Goal: Check status: Check status

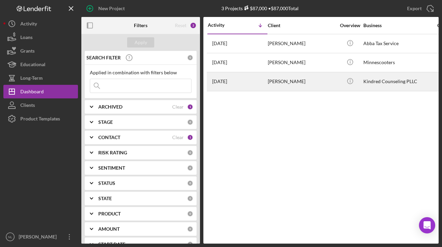
click at [292, 84] on div "April Williamson" at bounding box center [302, 82] width 68 height 18
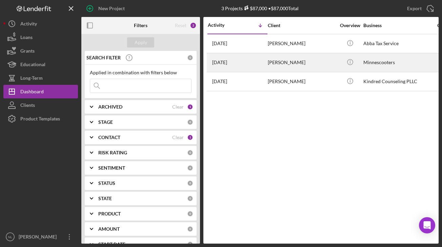
click at [296, 60] on div "[PERSON_NAME]" at bounding box center [302, 63] width 68 height 18
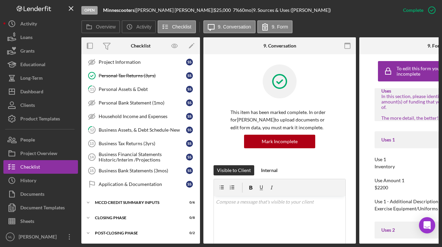
scroll to position [135, 0]
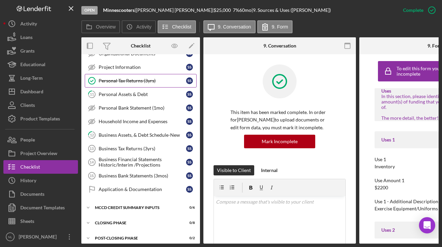
click at [149, 81] on div "Personal Tax Returns (3yrs)" at bounding box center [142, 80] width 87 height 5
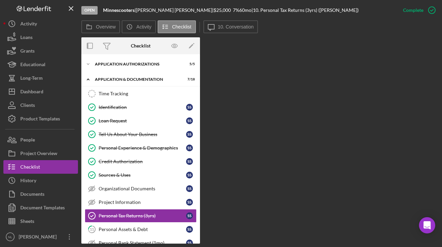
scroll to position [20, 0]
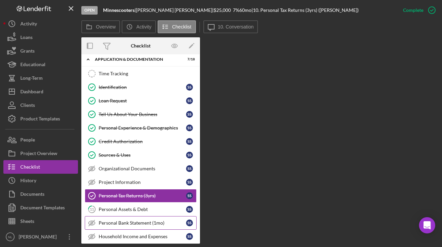
click at [176, 216] on link "Personal Bank Statement (1mo) Personal Bank Statement (1mo) S S" at bounding box center [141, 223] width 112 height 14
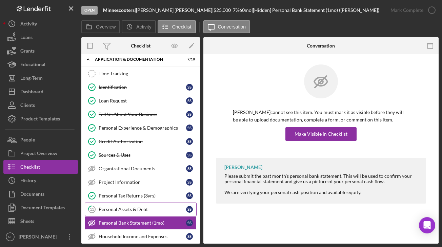
click at [168, 212] on div "Personal Assets & Debt" at bounding box center [142, 208] width 87 height 5
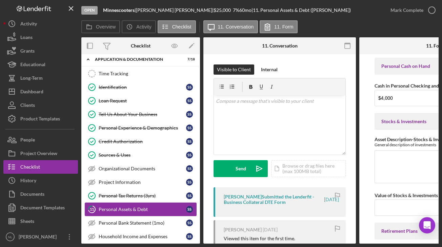
click at [165, 203] on link "11 Personal Assets & Debt S S" at bounding box center [141, 209] width 112 height 14
click at [163, 198] on div "Personal Tax Returns (3yrs)" at bounding box center [142, 195] width 87 height 5
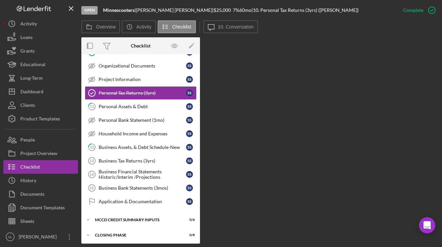
scroll to position [140, 0]
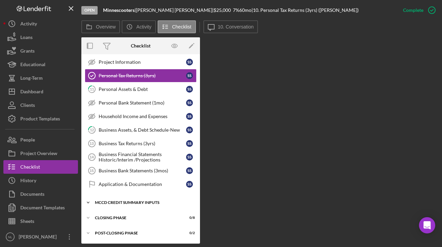
click at [87, 204] on icon "Icon/Expander" at bounding box center [88, 203] width 14 height 14
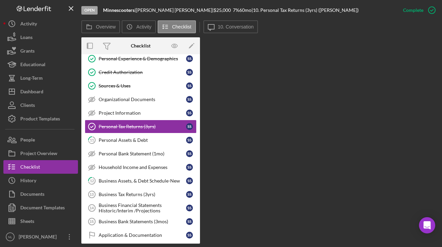
scroll to position [95, 0]
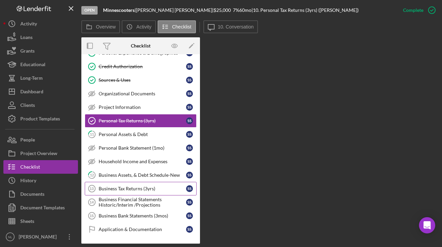
click at [142, 190] on div "Business Tax Returns (3yrs)" at bounding box center [142, 188] width 87 height 5
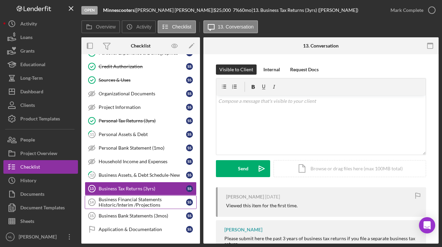
click at [143, 201] on div "Business Financial Statements Historic/Interim /Projections" at bounding box center [142, 202] width 87 height 11
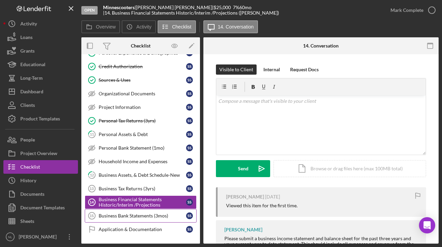
click at [145, 213] on div "Business Bank Statements (3mos)" at bounding box center [142, 215] width 87 height 5
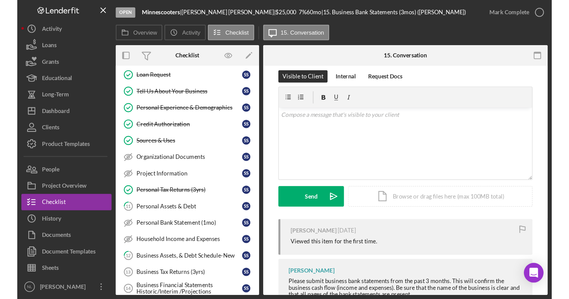
scroll to position [58, 0]
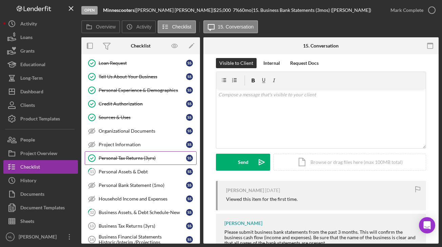
click at [156, 159] on div "Personal Tax Returns (3yrs)" at bounding box center [142, 157] width 87 height 5
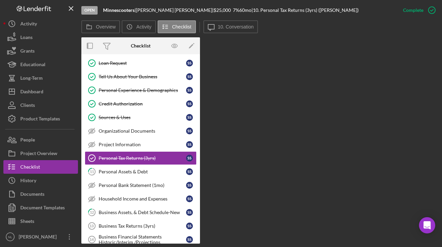
click at [376, 124] on div "Overview Internal Workflow Stage Open Icon/Dropdown Arrow Archive (can unarchiv…" at bounding box center [259, 140] width 357 height 206
click at [125, 142] on div "Project Information" at bounding box center [142, 144] width 87 height 5
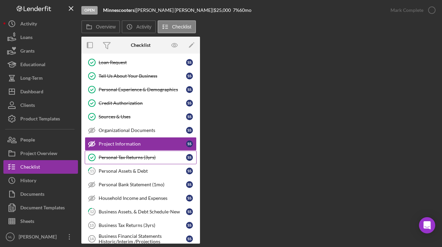
click at [130, 155] on div "Personal Tax Returns (3yrs)" at bounding box center [142, 157] width 87 height 5
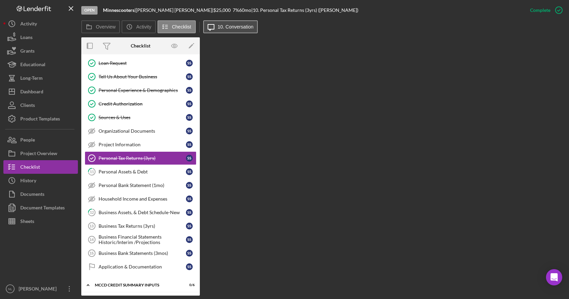
click at [227, 29] on label "10. Conversation" at bounding box center [236, 26] width 36 height 5
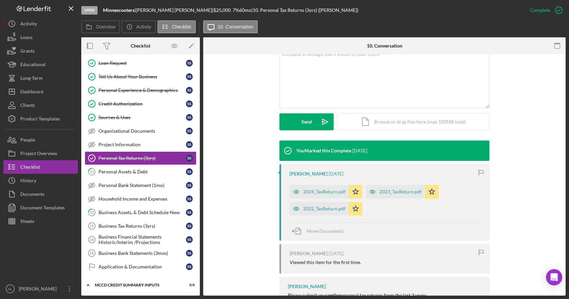
scroll to position [139, 0]
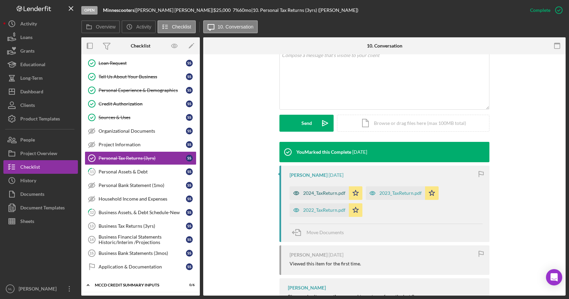
click at [325, 193] on div "2024_TaxReturn.pdf" at bounding box center [324, 192] width 42 height 5
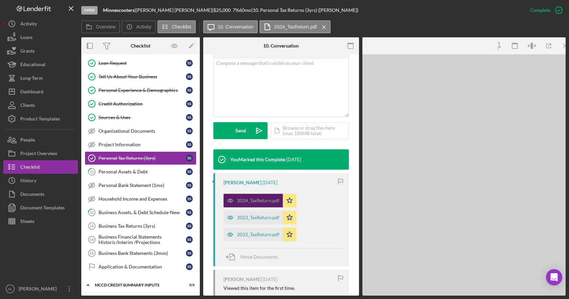
scroll to position [146, 0]
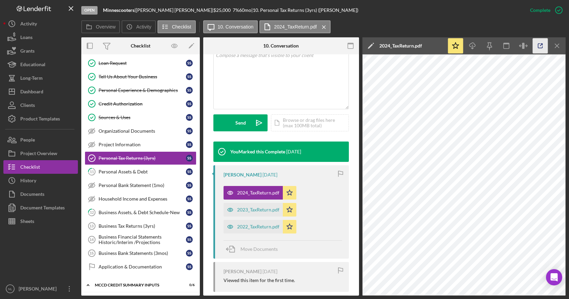
click at [442, 41] on icon "button" at bounding box center [540, 45] width 15 height 15
click at [269, 211] on div "2023_TaxReturn.pdf" at bounding box center [258, 209] width 42 height 5
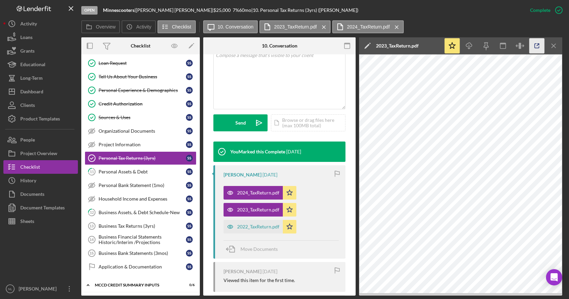
click at [442, 49] on icon "button" at bounding box center [537, 45] width 15 height 15
click at [258, 225] on div "2022_TaxReturn.pdf" at bounding box center [258, 226] width 42 height 5
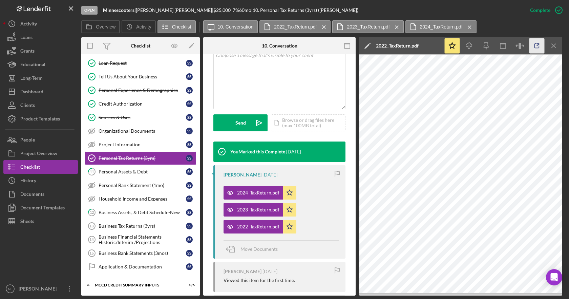
click at [442, 44] on line "button" at bounding box center [538, 45] width 2 height 2
